Goal: Task Accomplishment & Management: Complete application form

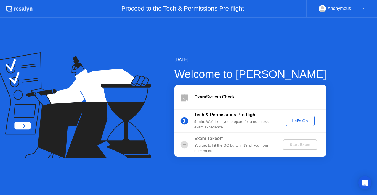
click at [302, 123] on div "Let's Go" at bounding box center [300, 120] width 25 height 4
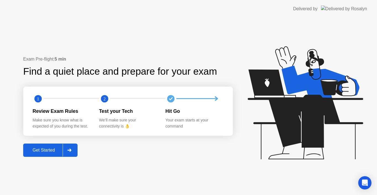
click at [40, 151] on div "Get Started" at bounding box center [44, 149] width 38 height 5
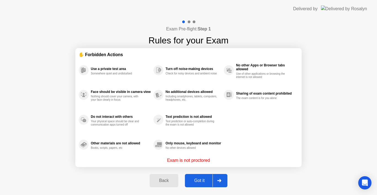
click at [201, 181] on div "Got it" at bounding box center [200, 180] width 26 height 5
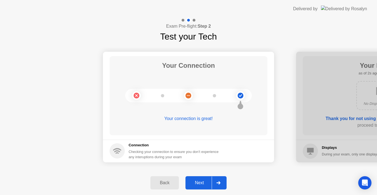
click at [201, 178] on button "Next" at bounding box center [206, 182] width 41 height 13
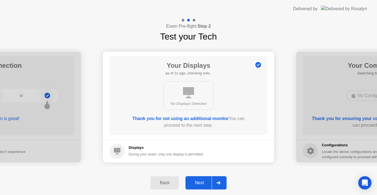
click at [201, 181] on div "Next" at bounding box center [199, 182] width 25 height 5
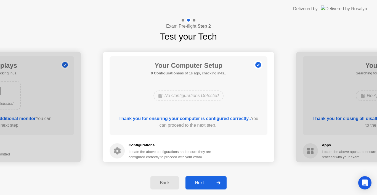
click at [201, 181] on div "Next" at bounding box center [199, 182] width 25 height 5
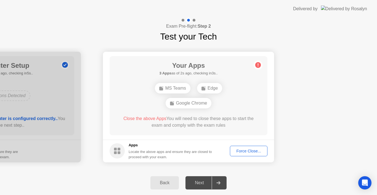
click at [254, 153] on div "Force Close..." at bounding box center [249, 151] width 34 height 4
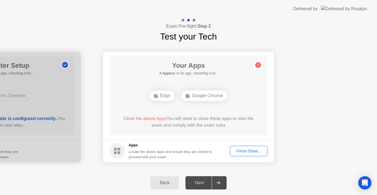
click at [250, 151] on div "Force Close..." at bounding box center [249, 151] width 34 height 4
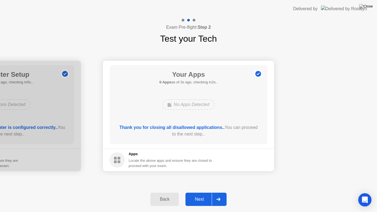
click at [200, 194] on div "Next" at bounding box center [199, 199] width 25 height 5
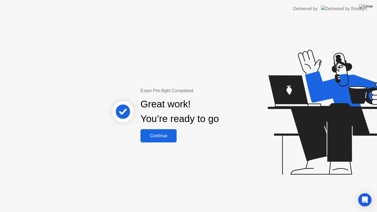
click at [163, 134] on div "Continue" at bounding box center [158, 135] width 33 height 5
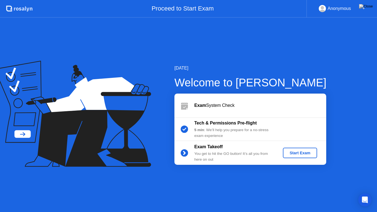
click at [308, 153] on div "Start Exam" at bounding box center [300, 153] width 30 height 4
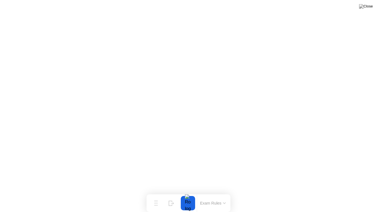
click at [224, 194] on icon at bounding box center [224, 203] width 3 height 2
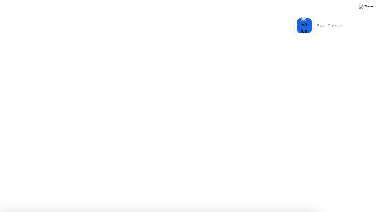
click at [340, 26] on icon at bounding box center [341, 26] width 3 height 2
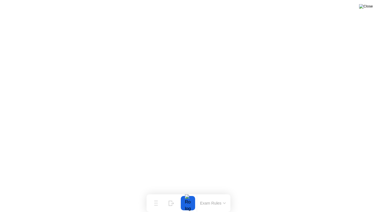
click at [366, 9] on img at bounding box center [366, 6] width 14 height 4
click at [371, 7] on img at bounding box center [366, 6] width 14 height 4
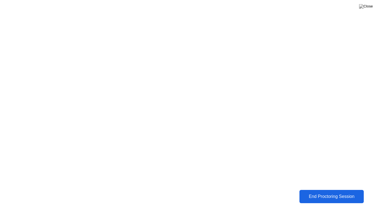
click at [328, 194] on div "End Proctoring Session" at bounding box center [331, 197] width 67 height 6
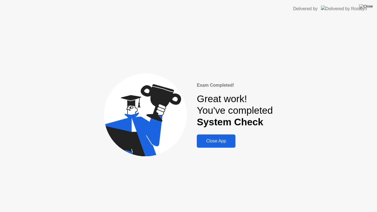
click at [222, 142] on div "Close App" at bounding box center [216, 141] width 35 height 5
